Goal: Information Seeking & Learning: Learn about a topic

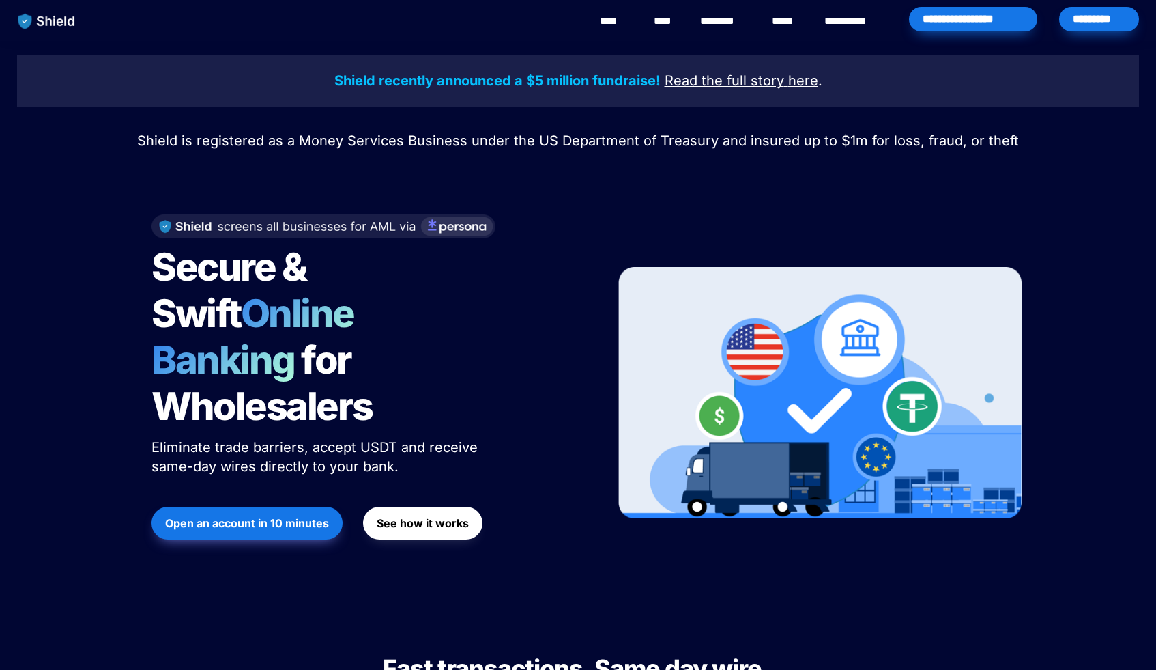
click at [614, 23] on link "****" at bounding box center [615, 21] width 31 height 16
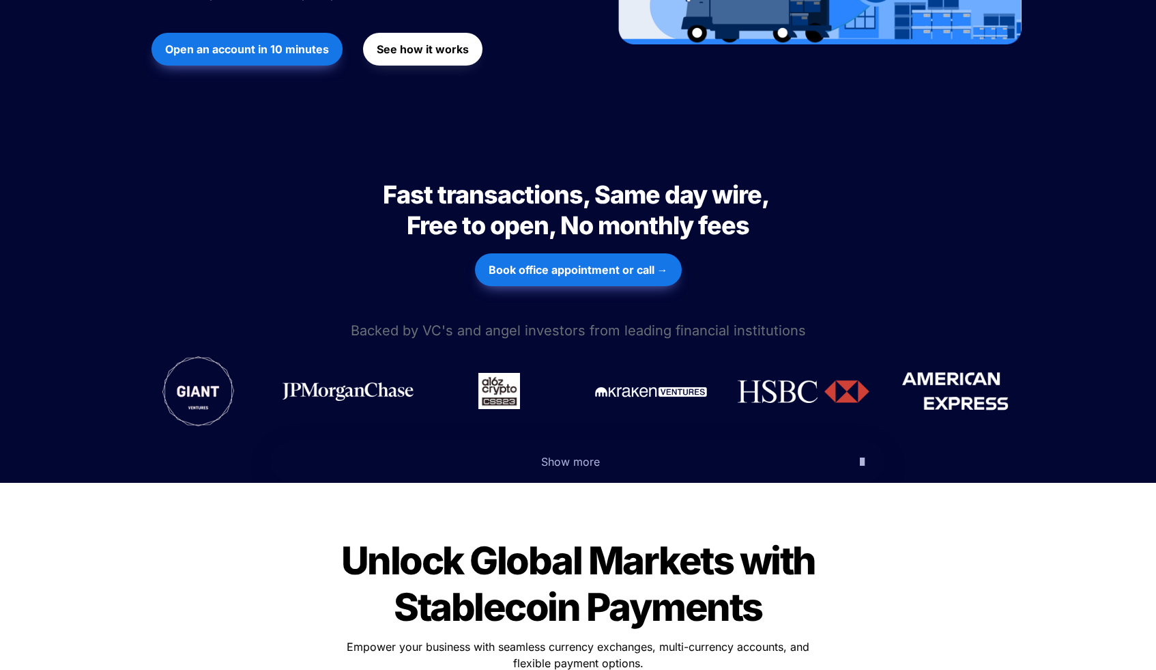
scroll to position [549, 0]
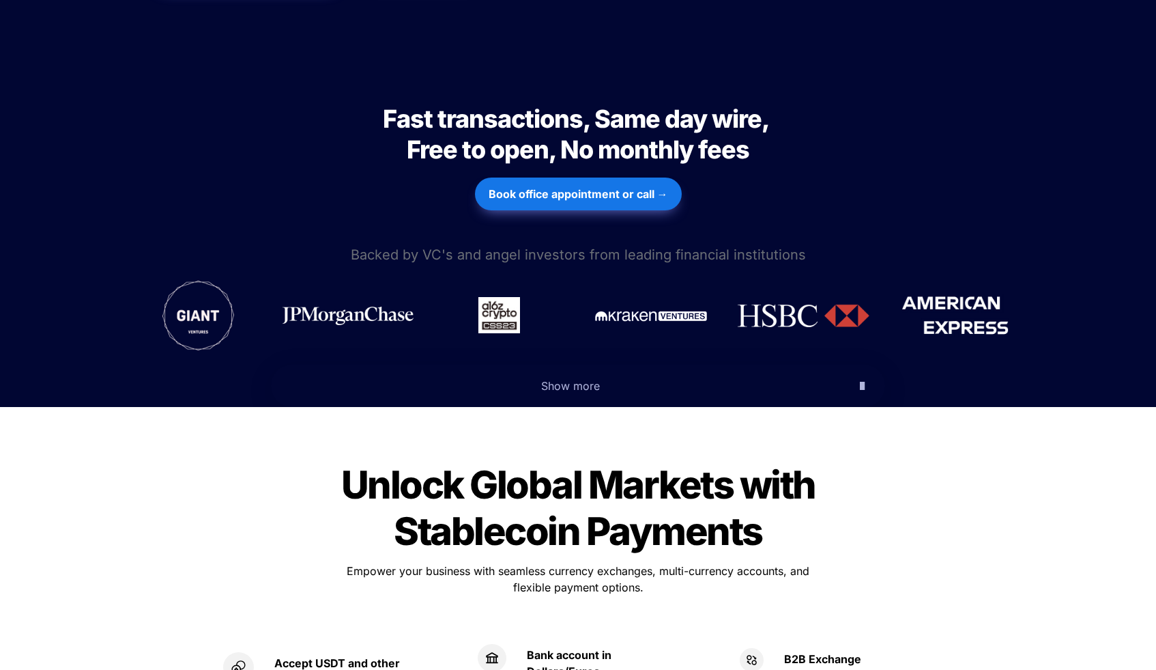
click at [579, 379] on span "Show more" at bounding box center [570, 386] width 59 height 14
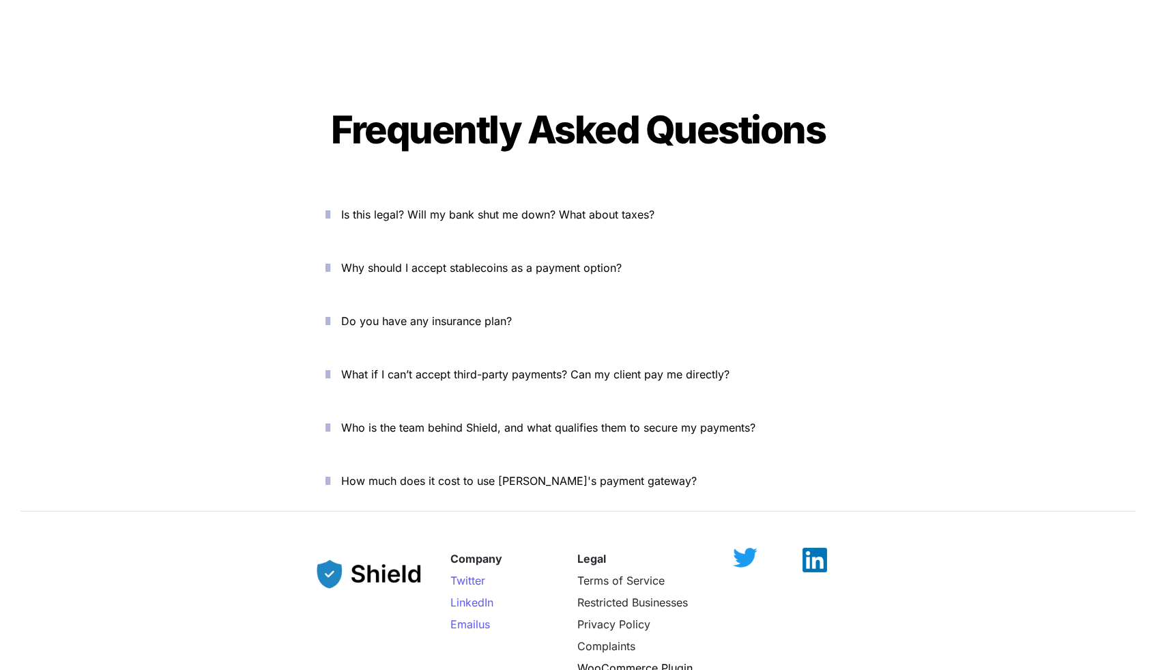
scroll to position [5035, 0]
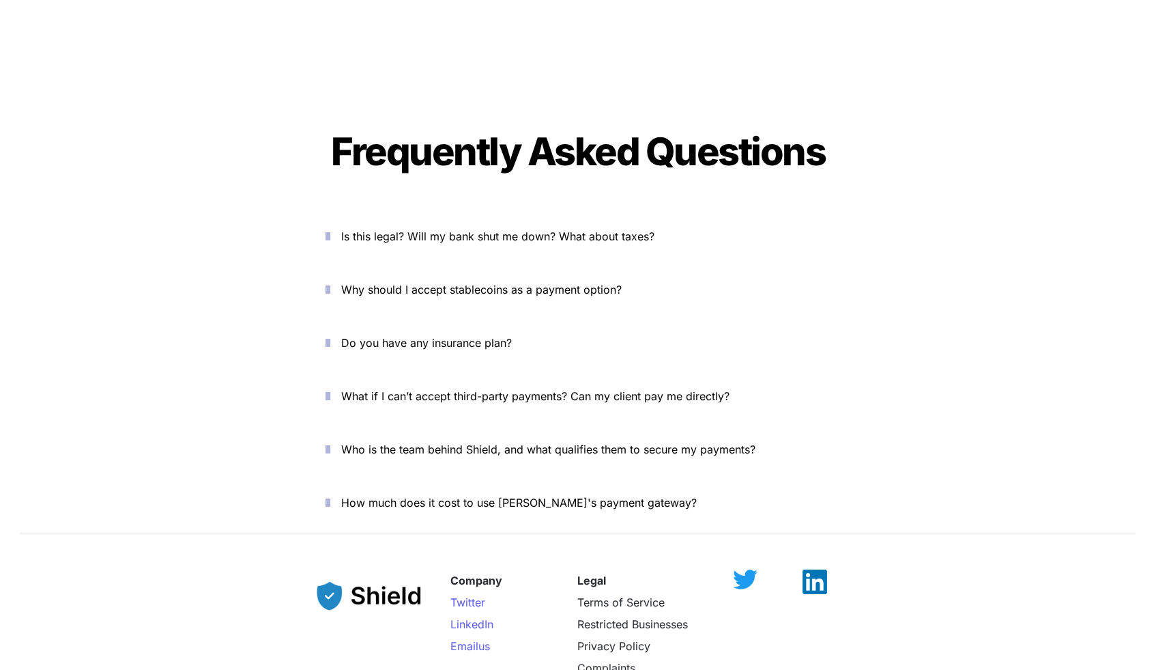
click at [541, 229] on span "Is this legal? Will my bank shut me down? What about taxes?" at bounding box center [497, 236] width 313 height 14
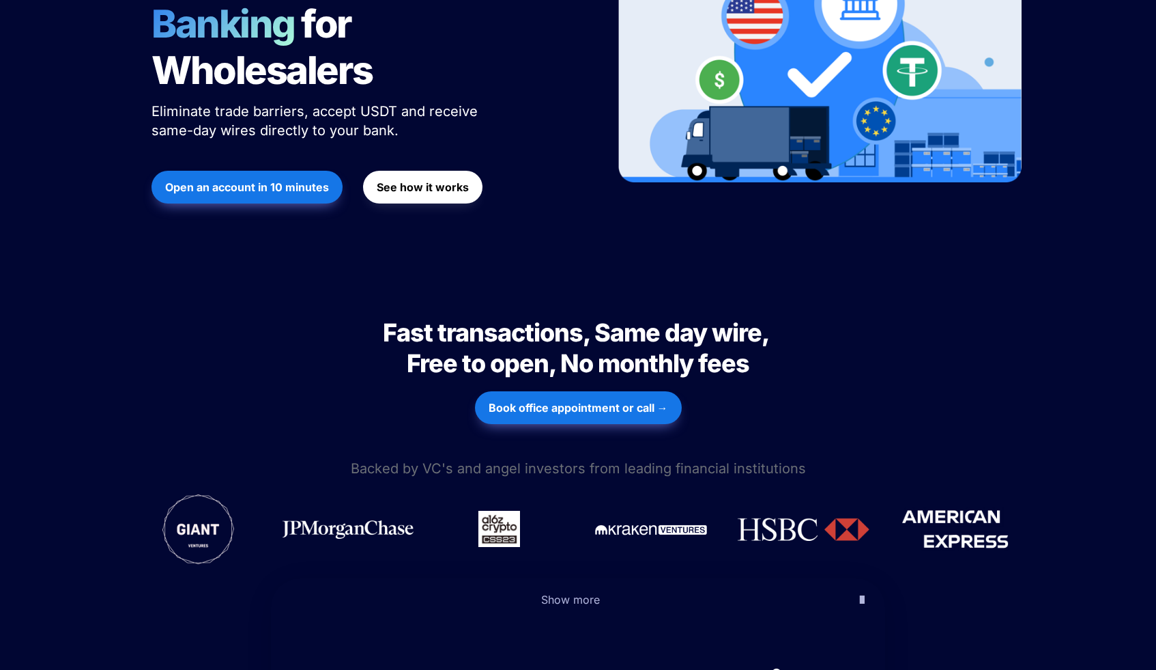
scroll to position [0, 0]
